Goal: Information Seeking & Learning: Learn about a topic

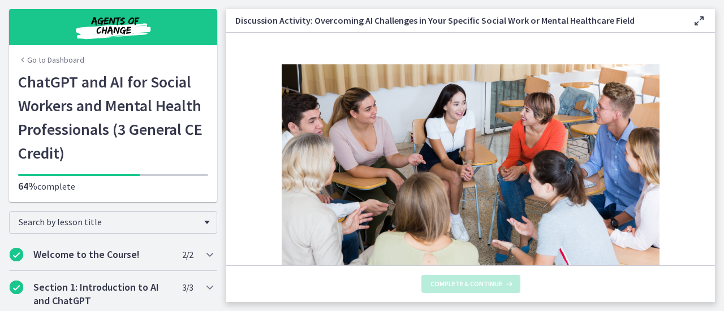
scroll to position [743, 0]
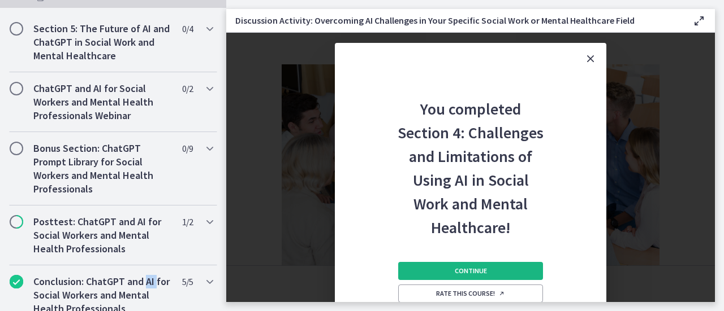
click at [447, 271] on button "Continue" at bounding box center [470, 271] width 145 height 18
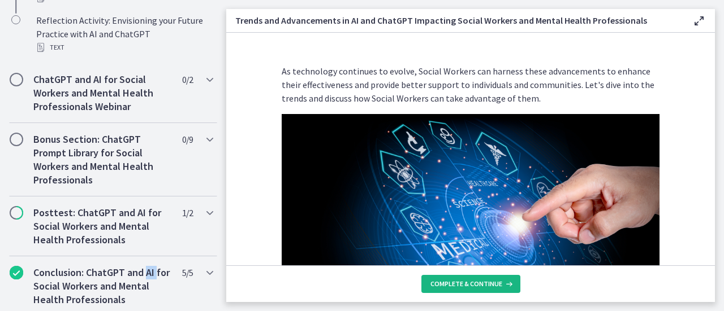
click at [447, 284] on span "Complete & continue" at bounding box center [466, 284] width 72 height 9
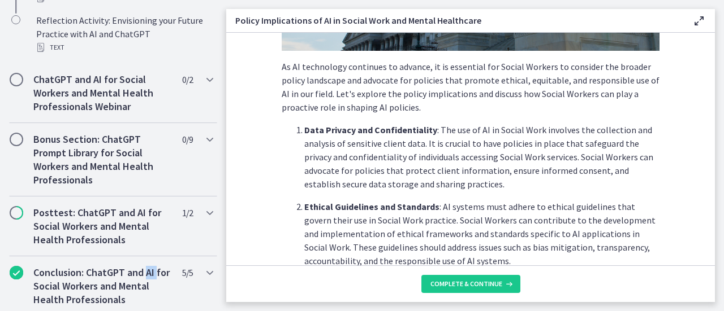
scroll to position [339, 0]
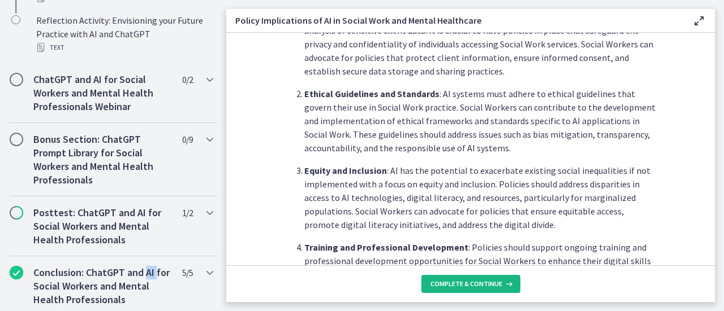
click at [477, 283] on span "Complete & continue" at bounding box center [466, 284] width 72 height 9
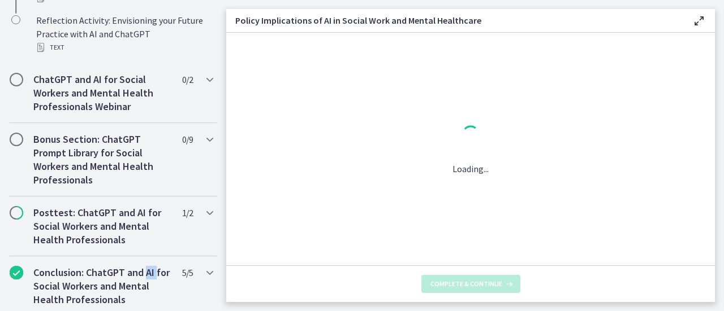
scroll to position [0, 0]
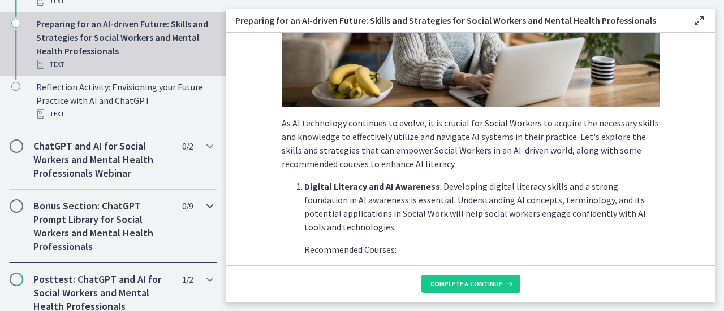
scroll to position [573, 0]
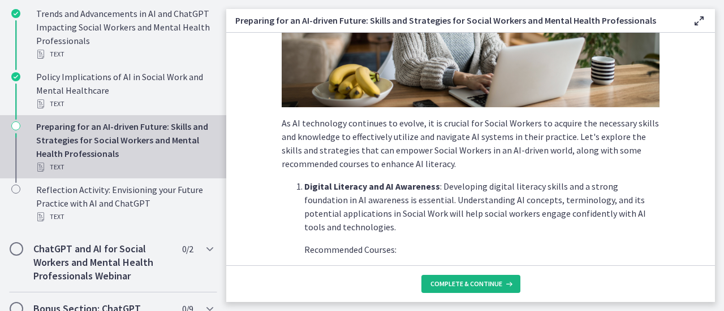
click at [449, 287] on span "Complete & continue" at bounding box center [466, 284] width 72 height 9
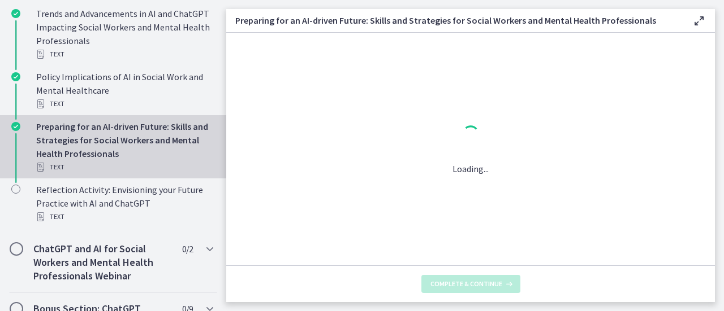
scroll to position [0, 0]
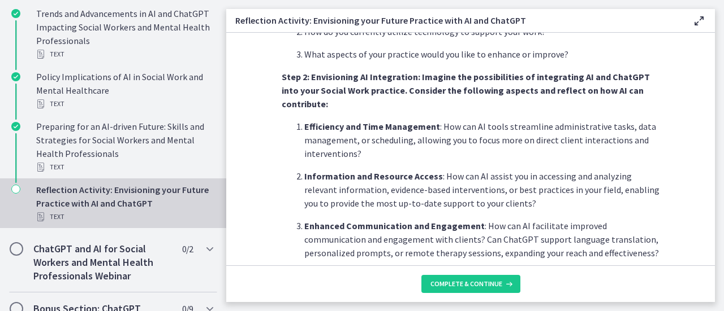
scroll to position [452, 0]
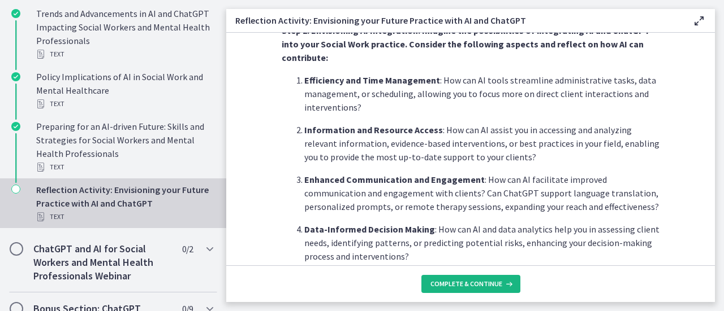
click at [482, 283] on span "Complete & continue" at bounding box center [466, 284] width 72 height 9
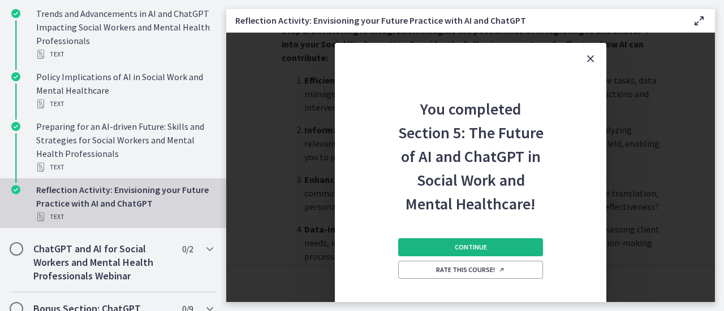
click at [427, 241] on button "Continue" at bounding box center [470, 248] width 145 height 18
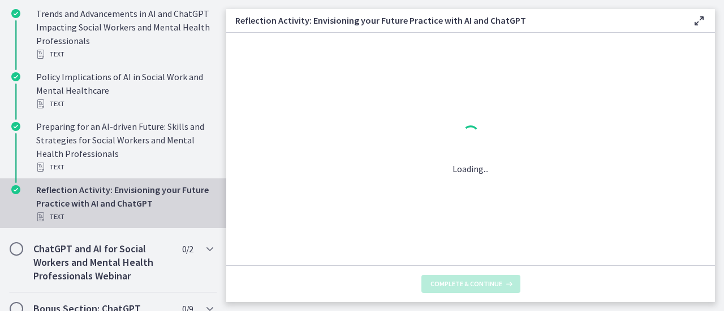
scroll to position [0, 0]
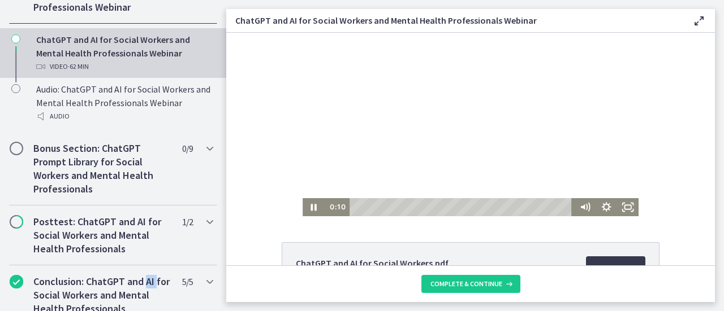
scroll to position [57, 0]
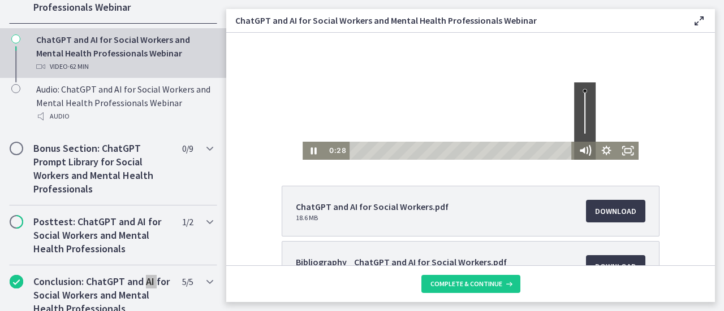
click at [587, 152] on icon "Mute" at bounding box center [588, 150] width 3 height 3
click at [582, 152] on icon "Unmute" at bounding box center [584, 151] width 21 height 18
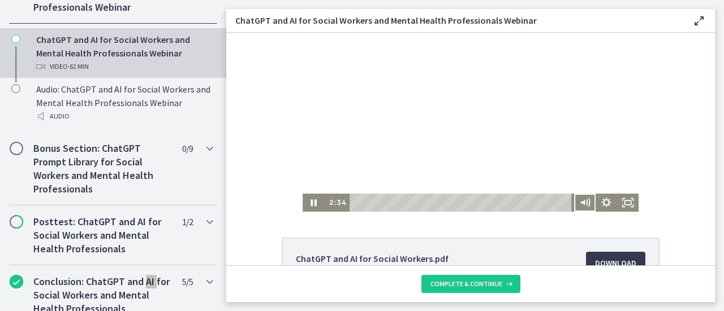
scroll to position [0, 0]
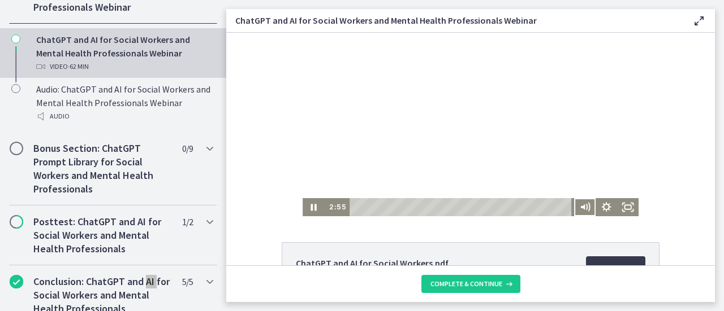
click at [608, 51] on div at bounding box center [470, 125] width 336 height 184
click at [310, 207] on icon "Pause" at bounding box center [313, 207] width 6 height 7
click at [311, 209] on icon "Play Video" at bounding box center [314, 207] width 7 height 9
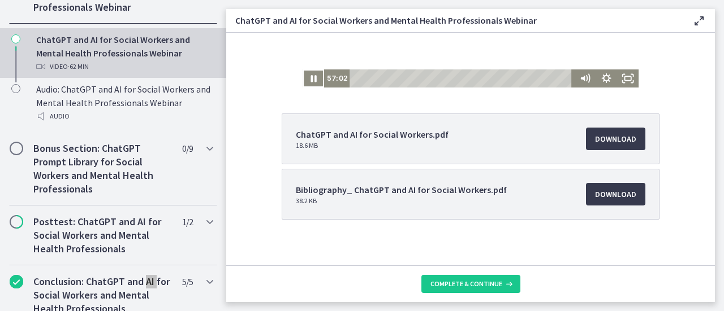
scroll to position [137, 0]
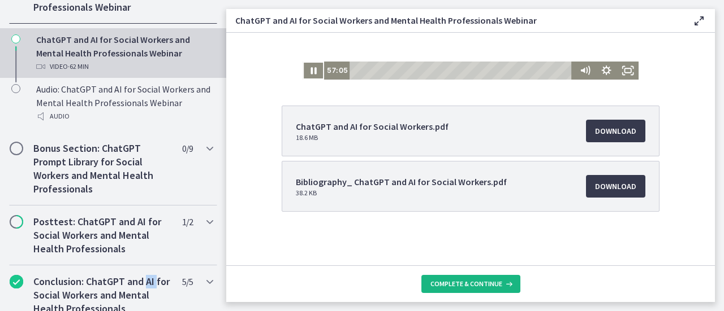
click at [460, 285] on span "Complete & continue" at bounding box center [466, 284] width 72 height 9
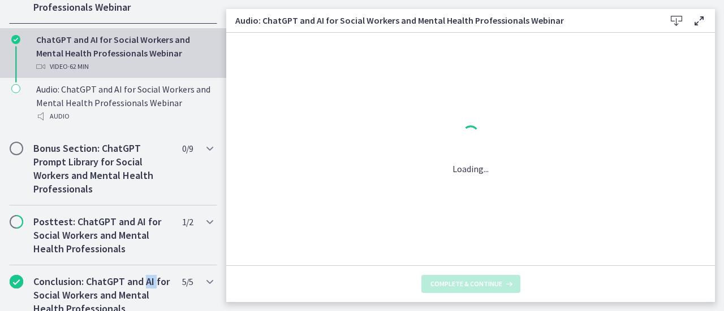
scroll to position [0, 0]
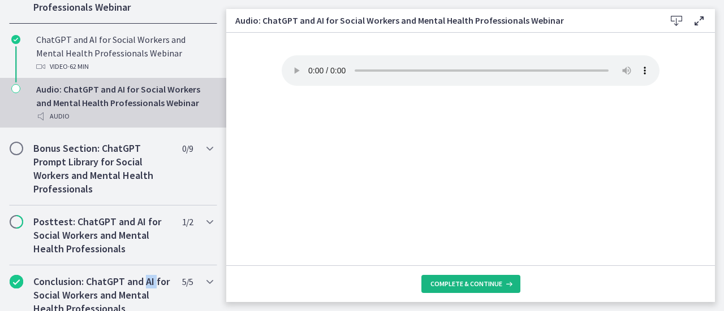
click at [457, 283] on span "Complete & continue" at bounding box center [466, 284] width 72 height 9
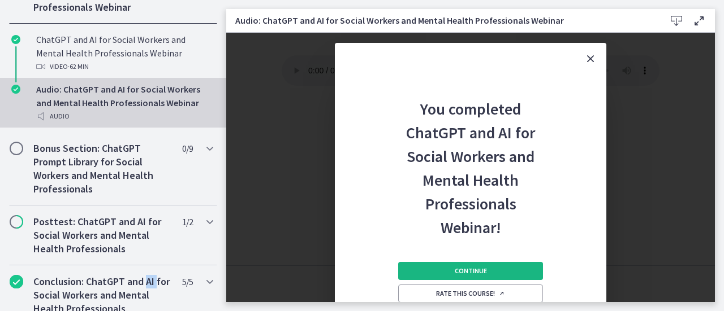
click at [459, 270] on span "Continue" at bounding box center [470, 271] width 32 height 9
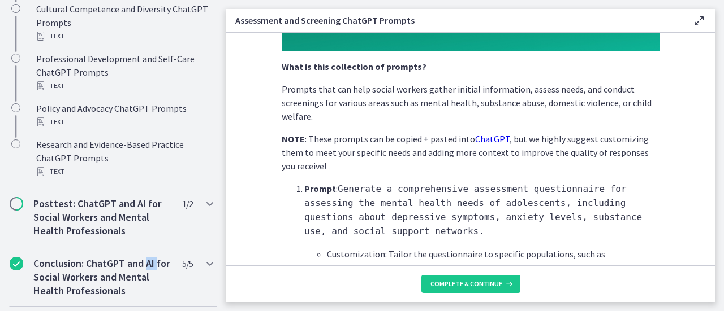
scroll to position [890, 0]
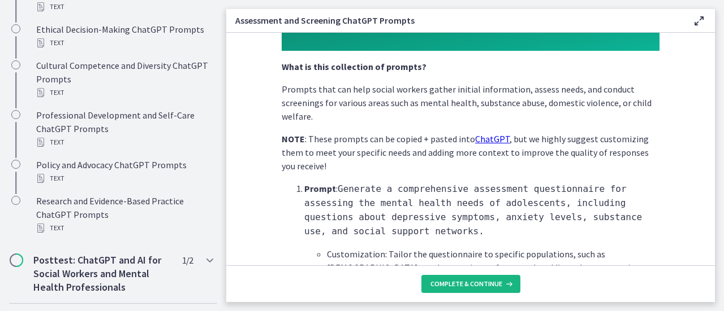
click at [438, 278] on button "Complete & continue" at bounding box center [470, 284] width 99 height 18
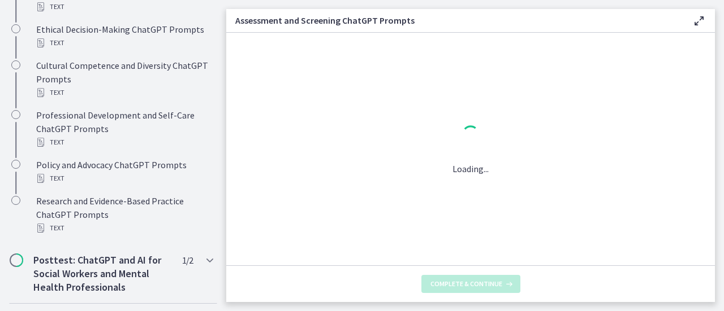
scroll to position [0, 0]
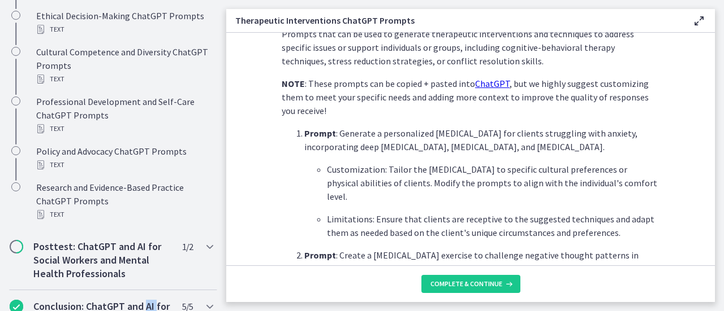
scroll to position [283, 0]
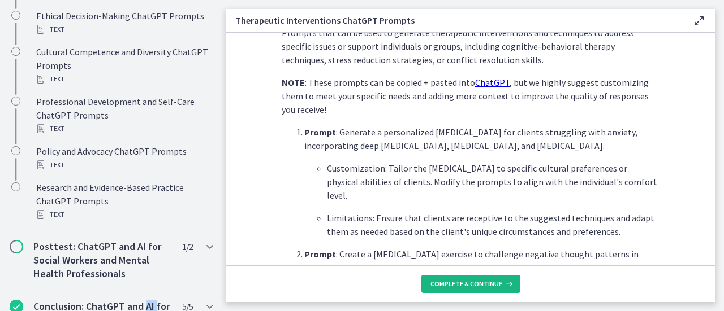
click at [473, 285] on span "Complete & continue" at bounding box center [466, 284] width 72 height 9
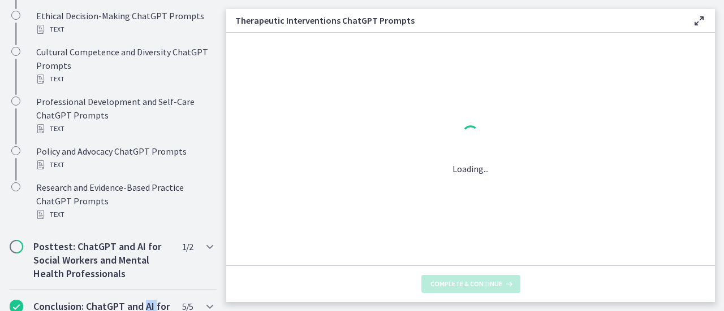
scroll to position [0, 0]
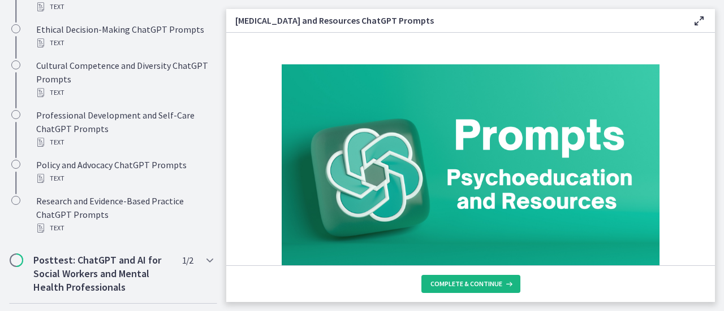
click at [474, 282] on span "Complete & continue" at bounding box center [466, 284] width 72 height 9
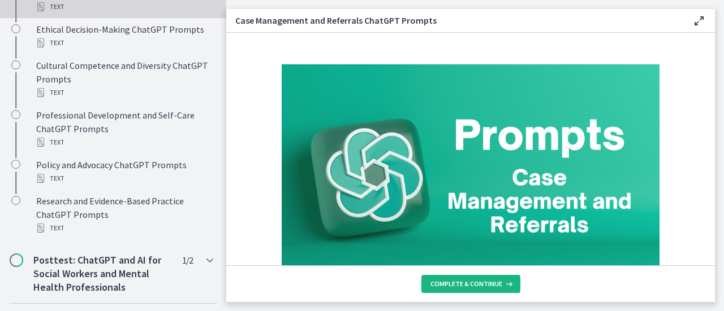
click at [474, 282] on span "Complete & continue" at bounding box center [466, 284] width 72 height 9
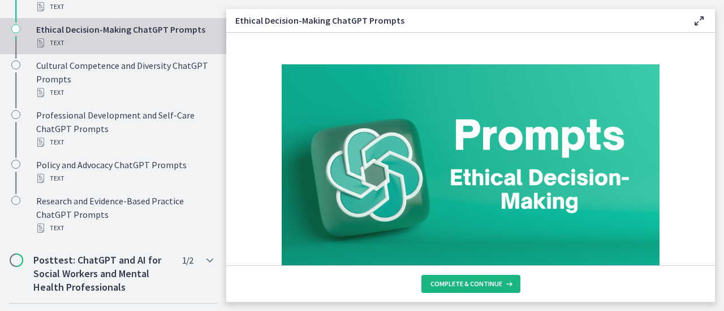
click at [474, 282] on span "Complete & continue" at bounding box center [466, 284] width 72 height 9
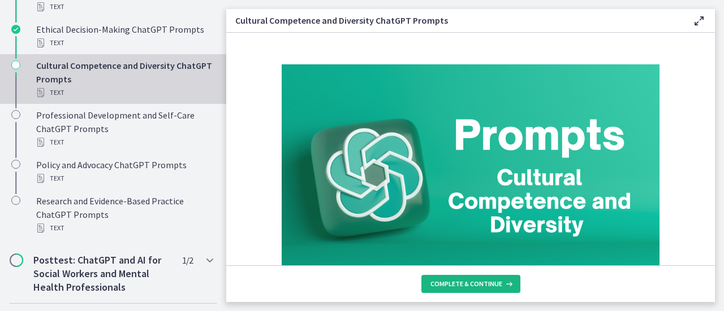
click at [474, 282] on span "Complete & continue" at bounding box center [466, 284] width 72 height 9
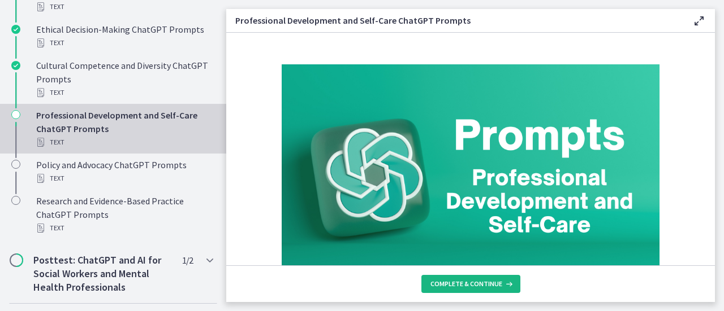
click at [474, 282] on span "Complete & continue" at bounding box center [466, 284] width 72 height 9
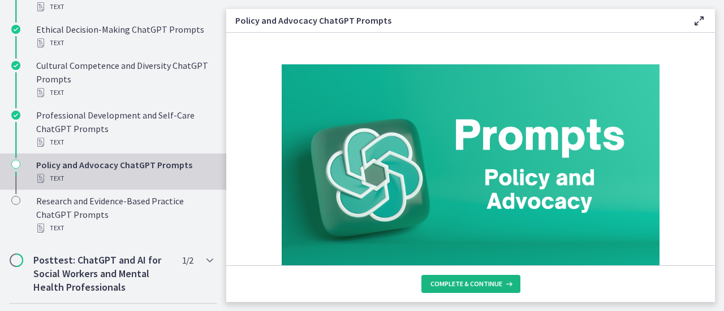
click at [474, 282] on span "Complete & continue" at bounding box center [466, 284] width 72 height 9
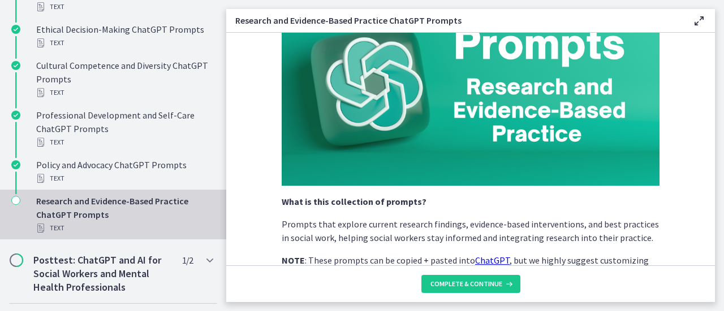
scroll to position [170, 0]
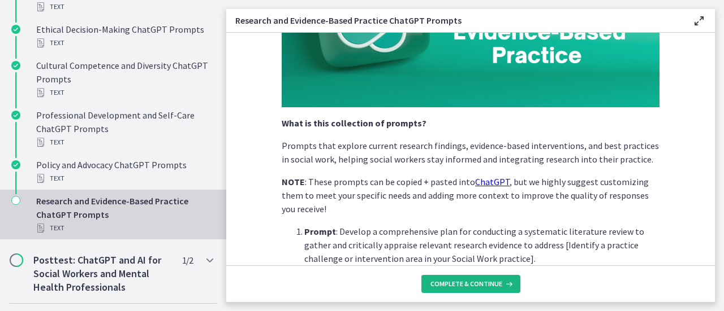
click at [484, 284] on span "Complete & continue" at bounding box center [466, 284] width 72 height 9
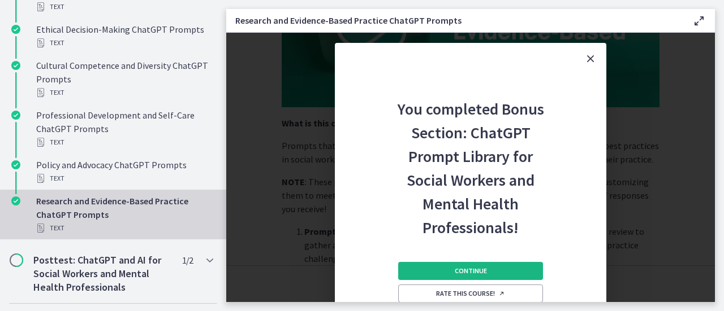
click at [485, 274] on span "Continue" at bounding box center [470, 271] width 32 height 9
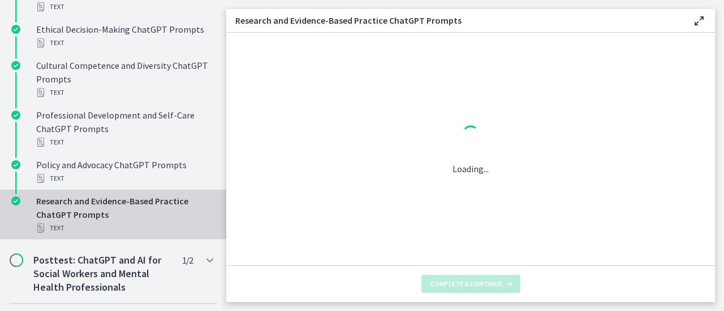
scroll to position [0, 0]
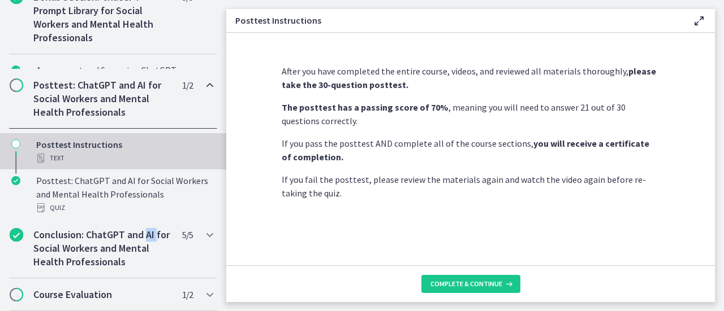
scroll to position [650, 0]
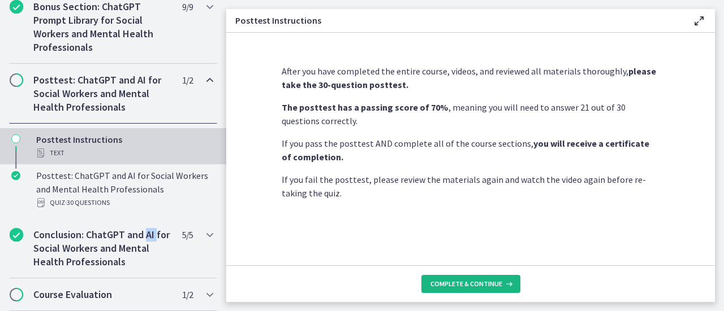
click at [487, 280] on span "Complete & continue" at bounding box center [466, 284] width 72 height 9
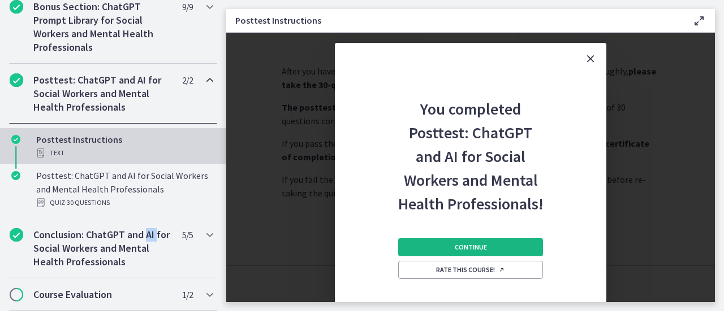
click at [467, 245] on span "Continue" at bounding box center [470, 247] width 32 height 9
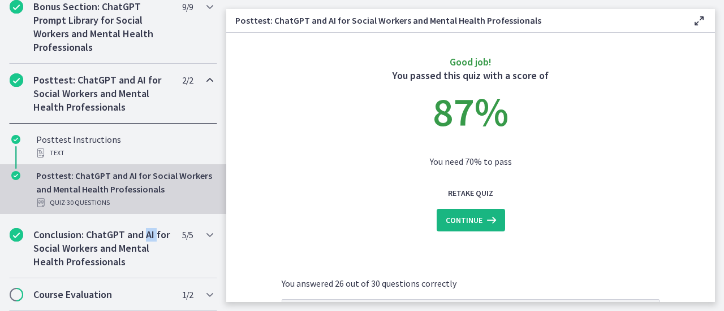
click at [460, 222] on span "Continue" at bounding box center [463, 221] width 37 height 14
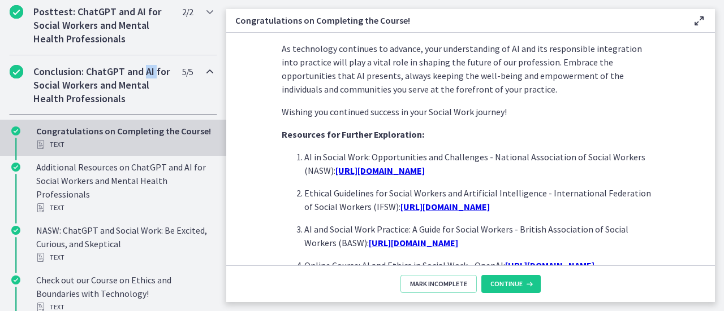
scroll to position [1085, 0]
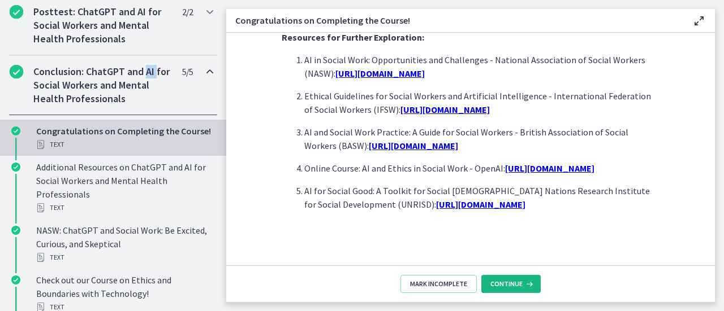
click at [520, 281] on span "Continue" at bounding box center [506, 284] width 32 height 9
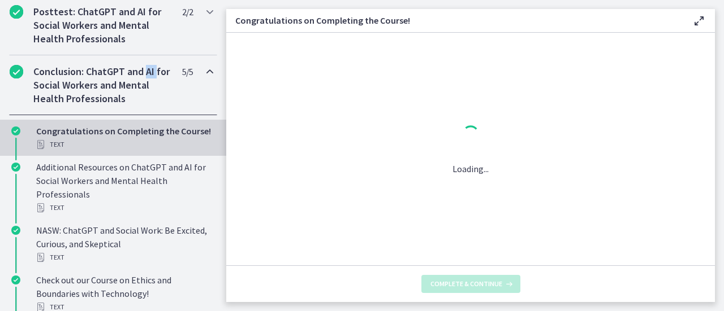
scroll to position [0, 0]
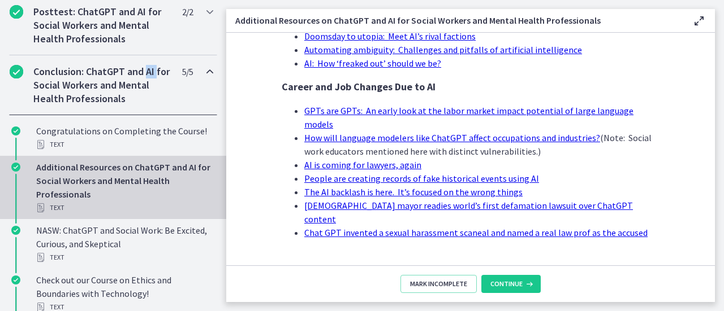
scroll to position [1211, 0]
click at [496, 287] on span "Continue" at bounding box center [506, 284] width 32 height 9
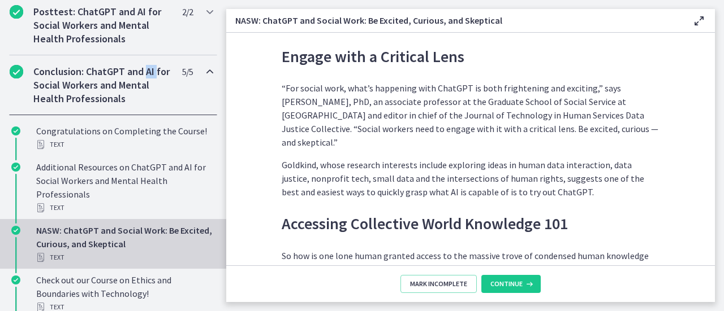
scroll to position [791, 0]
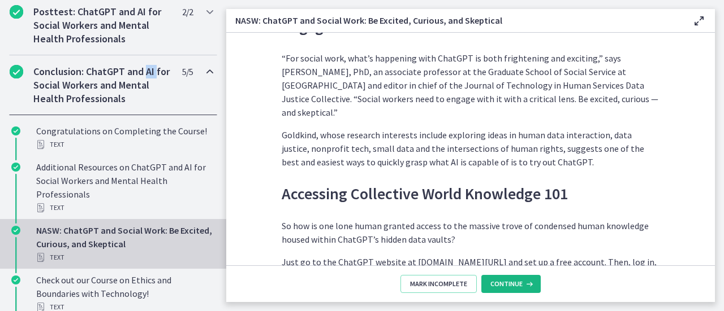
click at [517, 283] on span "Continue" at bounding box center [506, 284] width 32 height 9
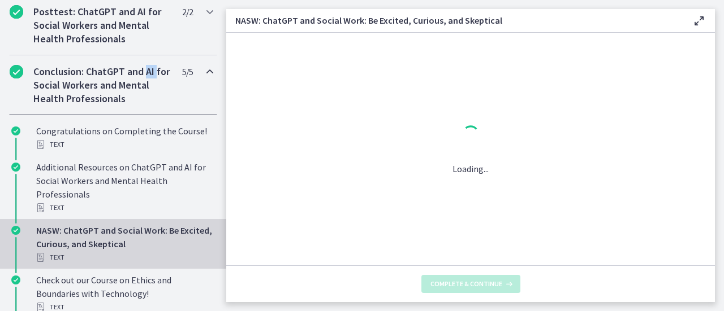
scroll to position [0, 0]
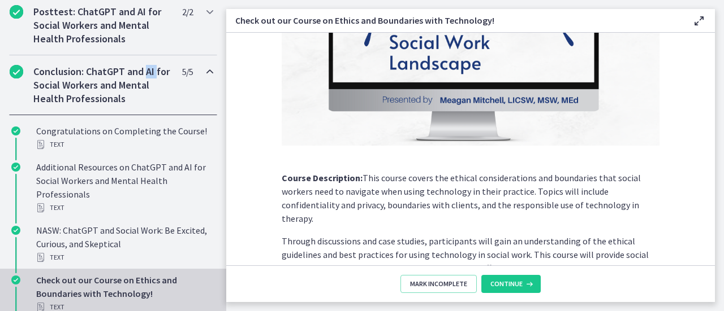
scroll to position [170, 0]
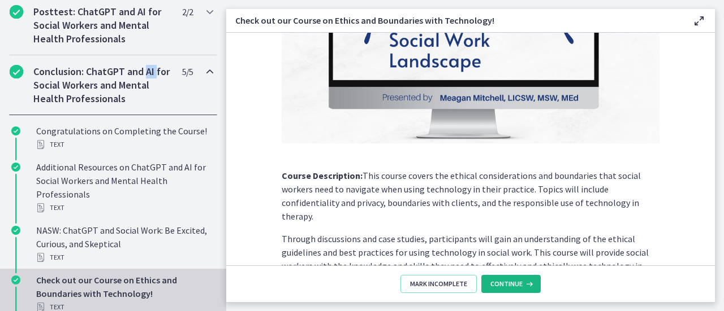
click at [511, 285] on span "Continue" at bounding box center [506, 284] width 32 height 9
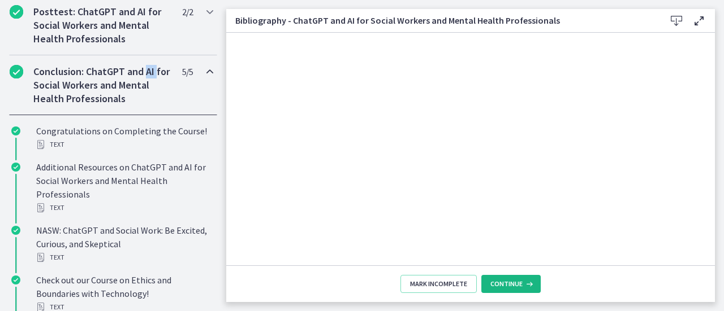
click at [497, 279] on button "Continue" at bounding box center [510, 284] width 59 height 18
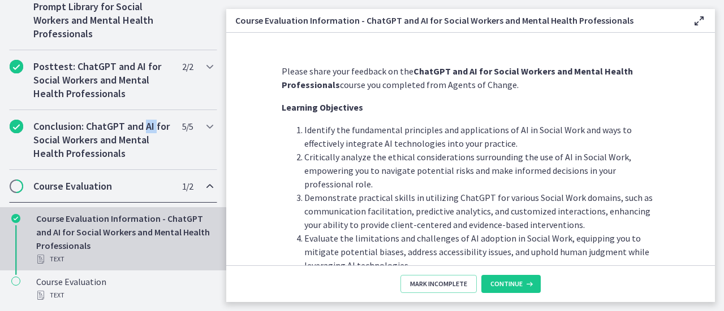
scroll to position [88, 0]
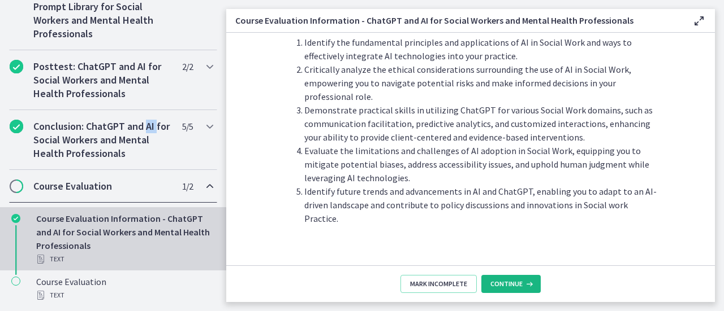
click at [502, 285] on span "Continue" at bounding box center [506, 284] width 32 height 9
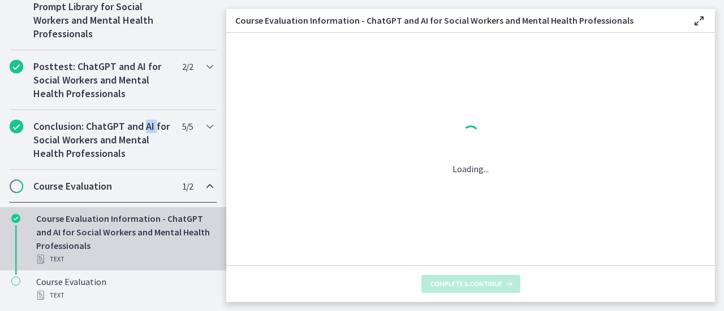
scroll to position [0, 0]
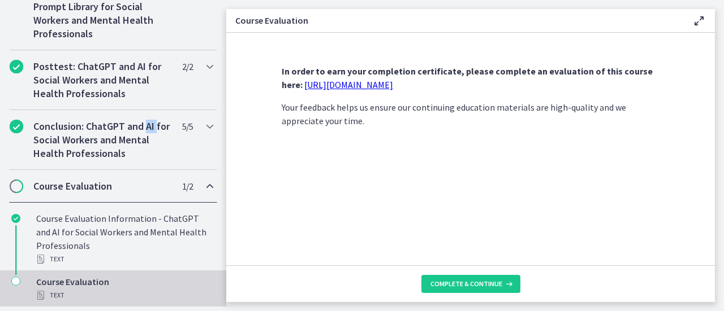
click at [393, 82] on link "[URL][DOMAIN_NAME]" at bounding box center [348, 84] width 89 height 11
